Goal: Navigation & Orientation: Find specific page/section

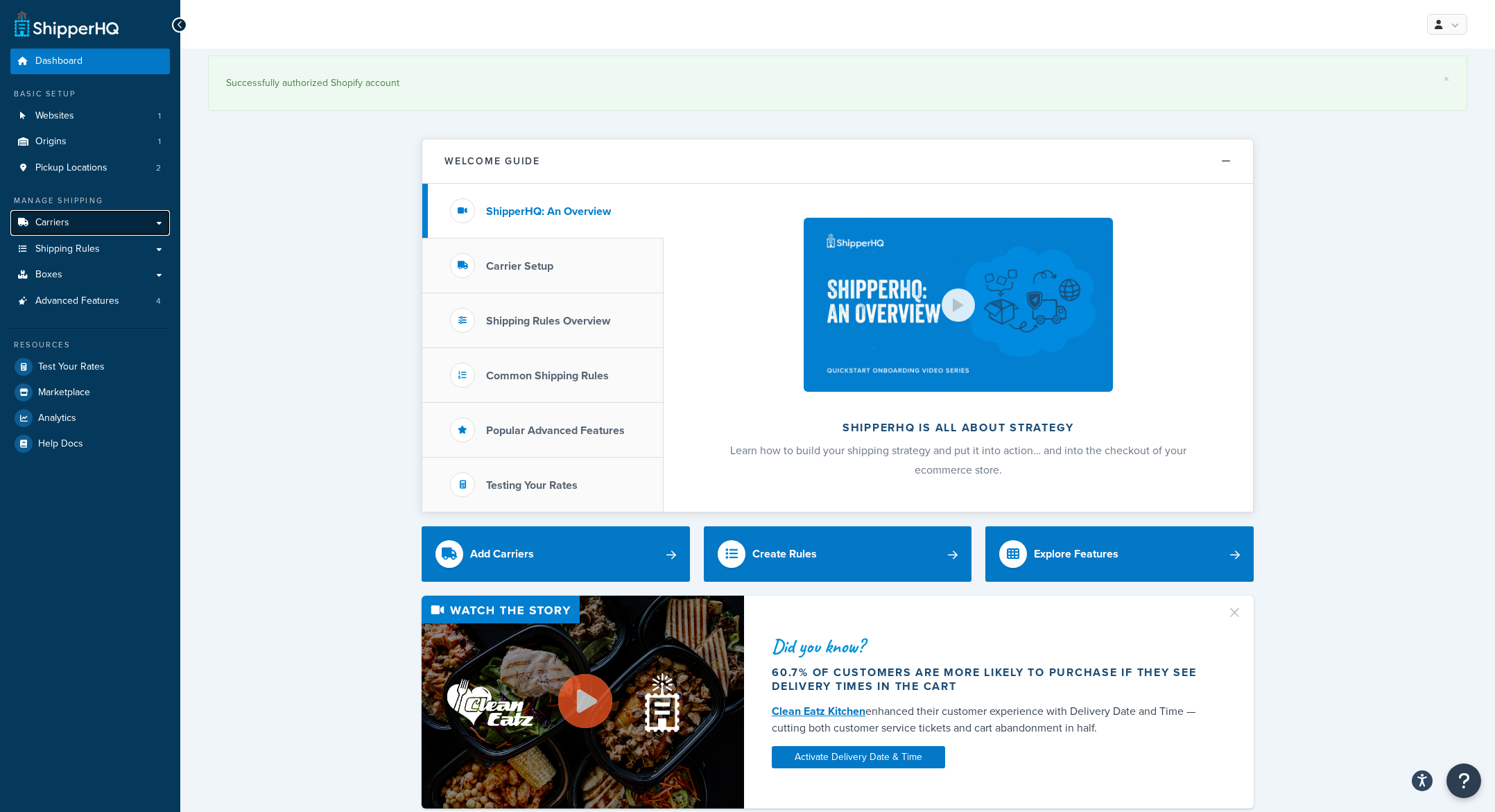
click at [98, 227] on link "Carriers" at bounding box center [90, 223] width 159 height 26
